Goal: Information Seeking & Learning: Understand process/instructions

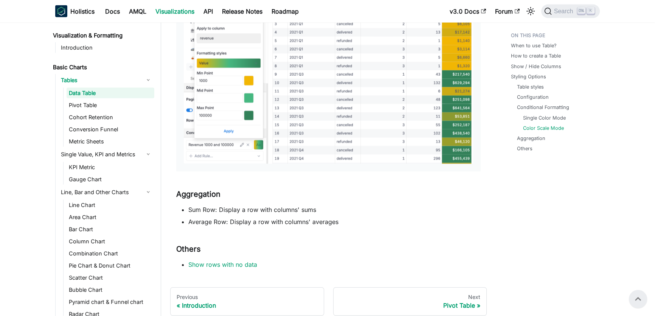
scroll to position [2028, 0]
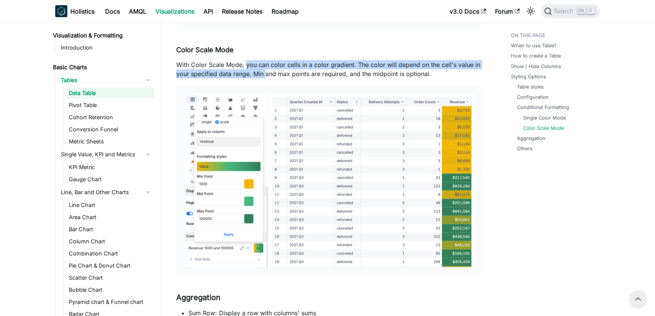
drag, startPoint x: 245, startPoint y: 57, endPoint x: 265, endPoint y: 71, distance: 24.4
click at [265, 71] on p "With Color Scale Mode, you can color cells in a color gradient. The color will …" at bounding box center [328, 69] width 304 height 18
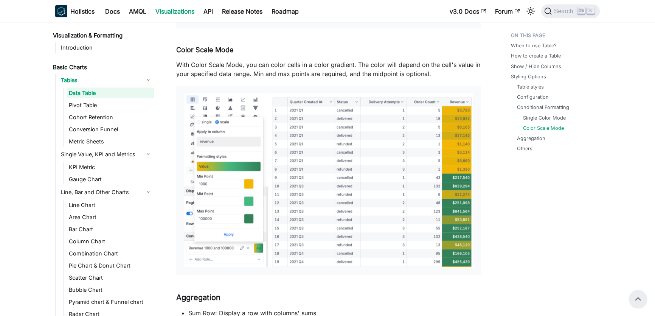
click at [265, 71] on p "With Color Scale Mode, you can color cells in a color gradient. The color will …" at bounding box center [328, 69] width 304 height 18
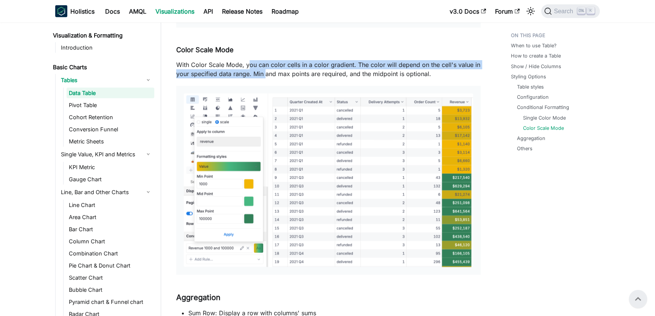
drag, startPoint x: 250, startPoint y: 67, endPoint x: 265, endPoint y: 76, distance: 16.9
click at [265, 76] on p "With Color Scale Mode, you can color cells in a color gradient. The color will …" at bounding box center [328, 69] width 304 height 18
click at [261, 73] on p "With Color Scale Mode, you can color cells in a color gradient. The color will …" at bounding box center [328, 69] width 304 height 18
drag, startPoint x: 246, startPoint y: 65, endPoint x: 250, endPoint y: 71, distance: 7.3
click at [250, 71] on p "With Color Scale Mode, you can color cells in a color gradient. The color will …" at bounding box center [328, 69] width 304 height 18
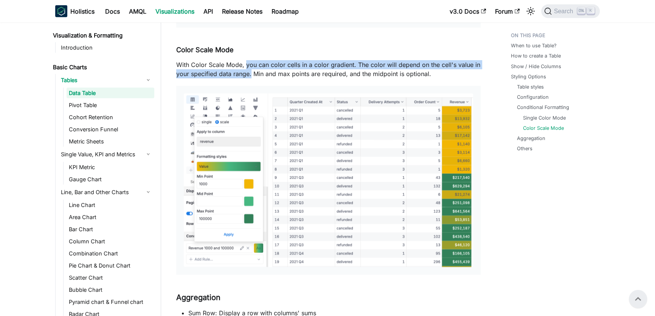
click at [250, 71] on p "With Color Scale Mode, you can color cells in a color gradient. The color will …" at bounding box center [328, 69] width 304 height 18
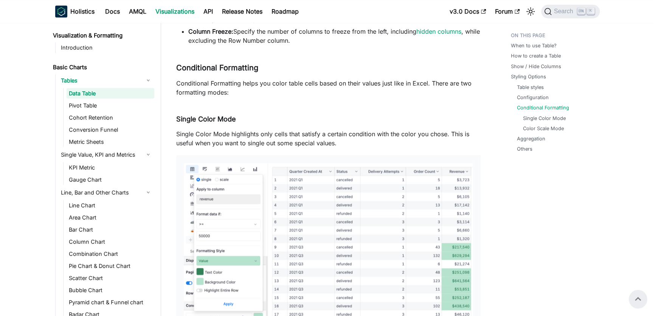
scroll to position [1822, 0]
